Goal: Contribute content: Add original content to the website for others to see

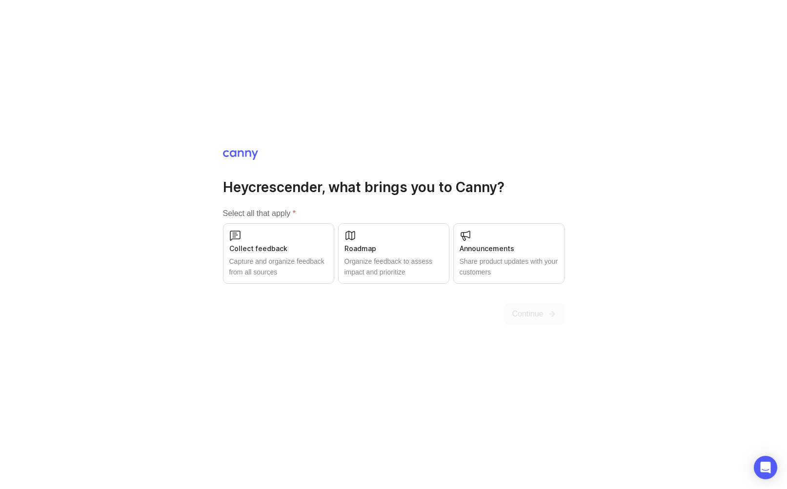
click at [268, 248] on div "Collect feedback" at bounding box center [278, 248] width 99 height 11
click at [529, 311] on span "Continue" at bounding box center [527, 314] width 31 height 12
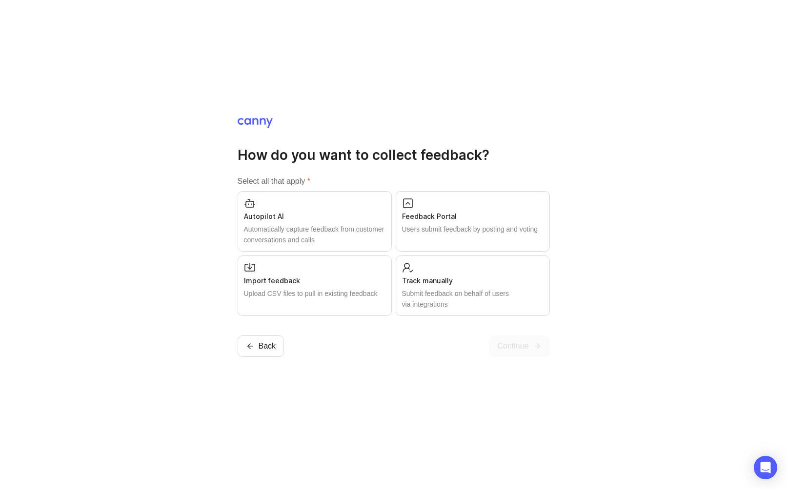
click at [352, 221] on div "Autopilot AI Automatically capture feedback from customer conversations and cal…" at bounding box center [315, 221] width 154 height 60
click at [450, 235] on div "Users submit feedback by posting and voting" at bounding box center [472, 229] width 141 height 11
click at [434, 282] on div "Track manually" at bounding box center [472, 281] width 141 height 11
click at [342, 287] on div "Import feedback Upload CSV files to pull in existing feedback" at bounding box center [315, 286] width 154 height 60
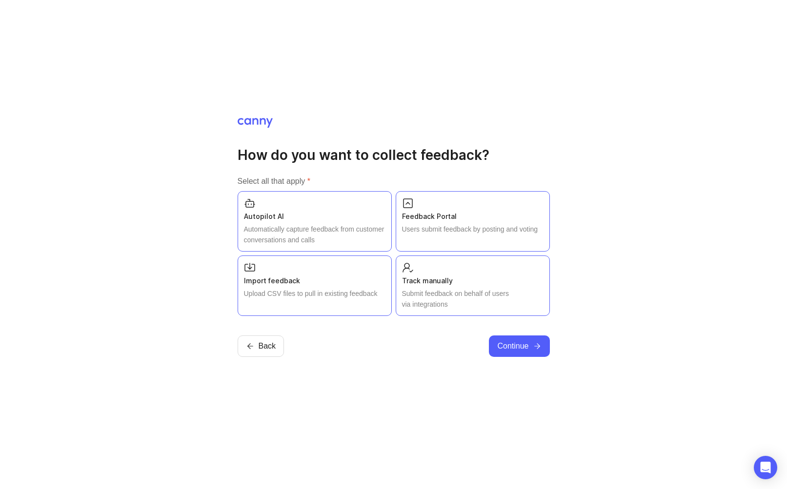
click at [298, 272] on div "Import feedback Upload CSV files to pull in existing feedback" at bounding box center [315, 286] width 154 height 60
click at [491, 347] on button "Continue" at bounding box center [519, 346] width 60 height 21
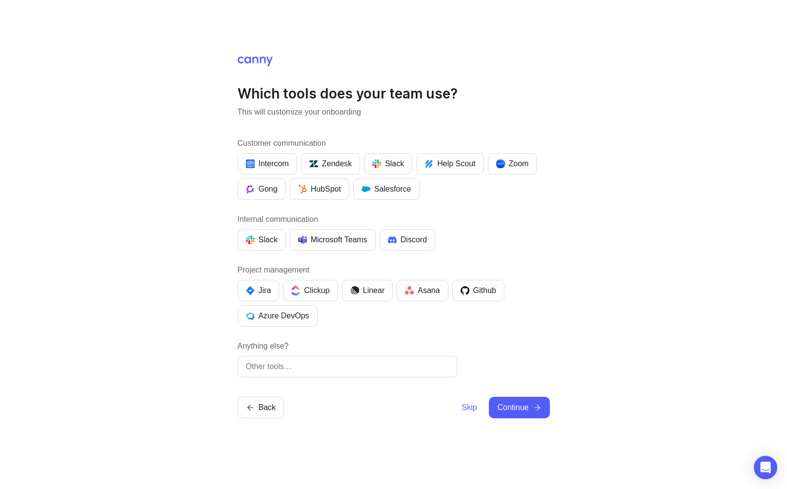
click at [390, 164] on div "Slack" at bounding box center [388, 164] width 32 height 12
click at [349, 166] on div "Zendesk" at bounding box center [330, 164] width 42 height 12
click at [334, 184] on div "HubSpot" at bounding box center [319, 189] width 43 height 12
click at [270, 190] on div "Gong" at bounding box center [262, 189] width 32 height 12
click at [265, 238] on div "Slack" at bounding box center [262, 240] width 32 height 12
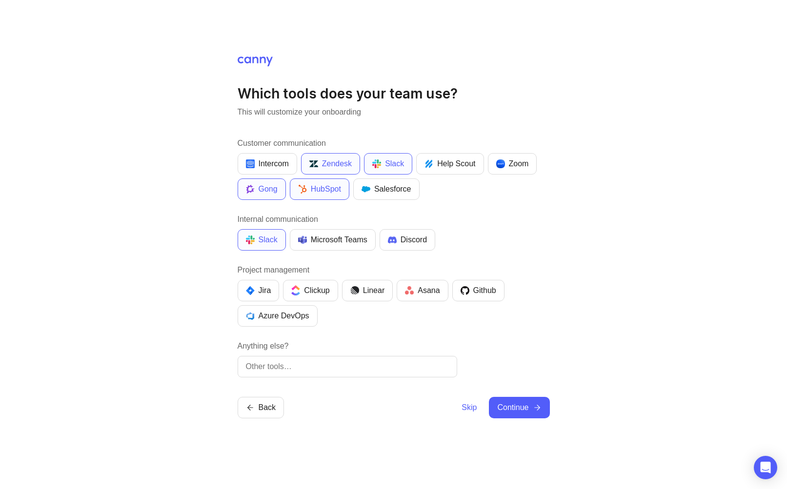
click at [439, 302] on div "Jira Clickup Linear Asana Github Azure DevOps" at bounding box center [394, 303] width 312 height 47
click at [431, 292] on div "Asana" at bounding box center [422, 291] width 35 height 12
click at [530, 422] on div "Which tools does your team use? This will customize your onboarding Customer co…" at bounding box center [393, 244] width 787 height 489
click at [528, 410] on button "Continue" at bounding box center [519, 407] width 60 height 21
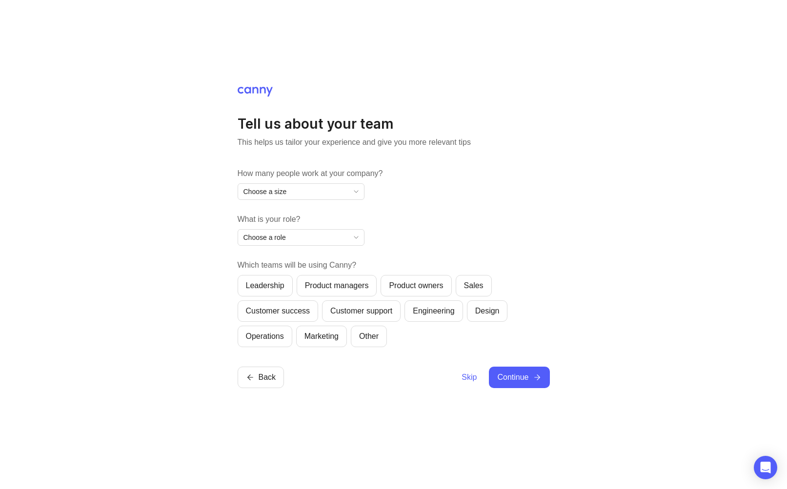
click at [326, 191] on div "Choose a size" at bounding box center [293, 192] width 110 height 16
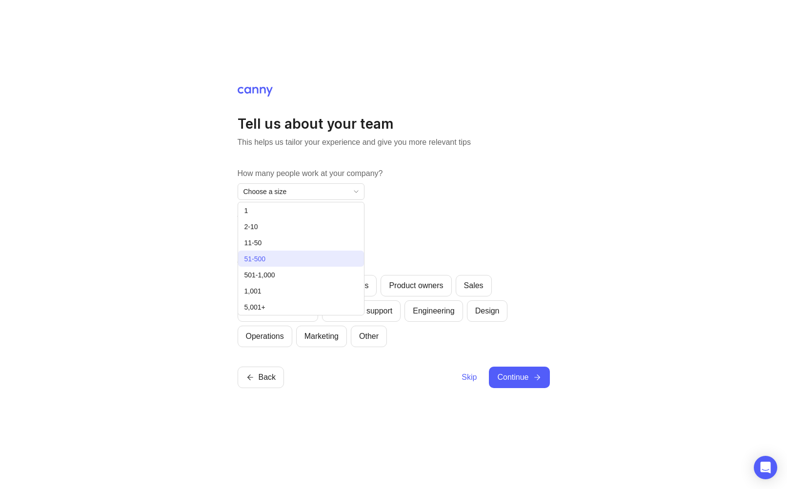
click at [308, 257] on li "51-500" at bounding box center [301, 259] width 126 height 16
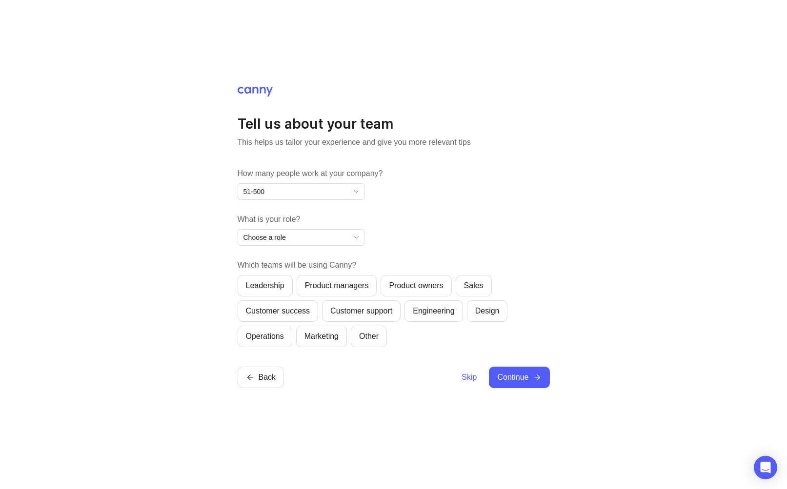
click at [308, 242] on div "Choose a role" at bounding box center [293, 238] width 110 height 16
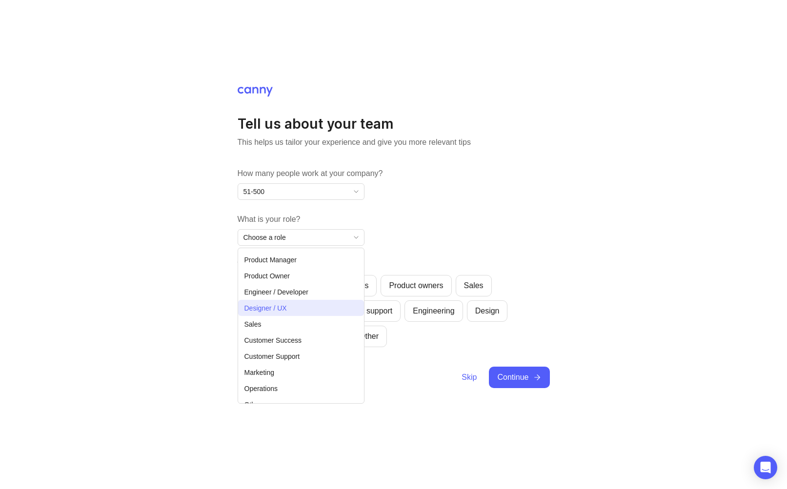
scroll to position [22, 0]
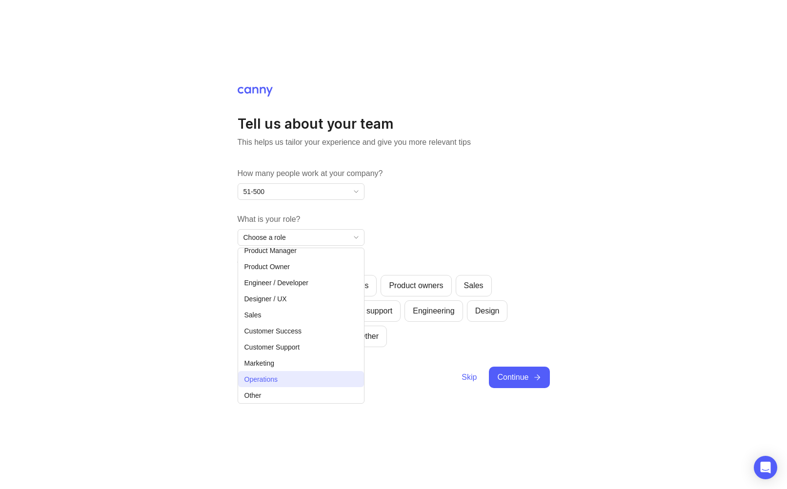
click at [284, 374] on li "Operations" at bounding box center [301, 379] width 126 height 16
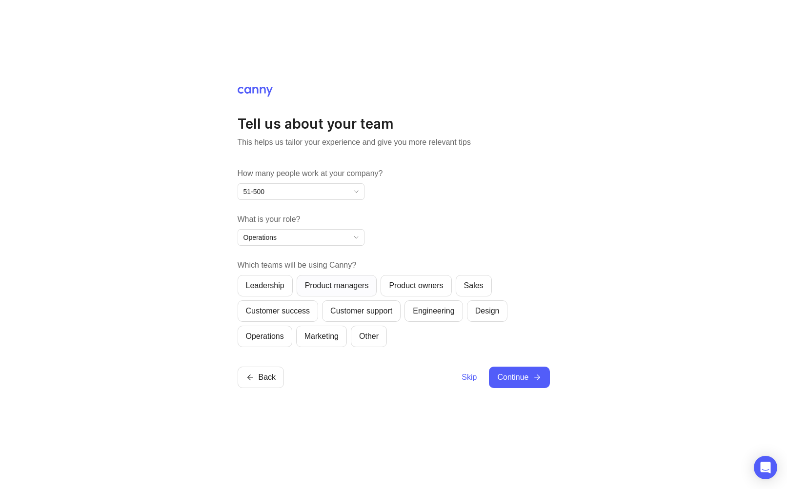
click at [341, 283] on div "Product managers" at bounding box center [337, 286] width 64 height 12
click at [442, 284] on div "Product owners" at bounding box center [416, 286] width 54 height 12
click at [492, 285] on button "Sales" at bounding box center [474, 285] width 36 height 21
click at [376, 320] on button "Customer support" at bounding box center [361, 310] width 79 height 21
click at [310, 312] on div "Customer success" at bounding box center [278, 311] width 64 height 12
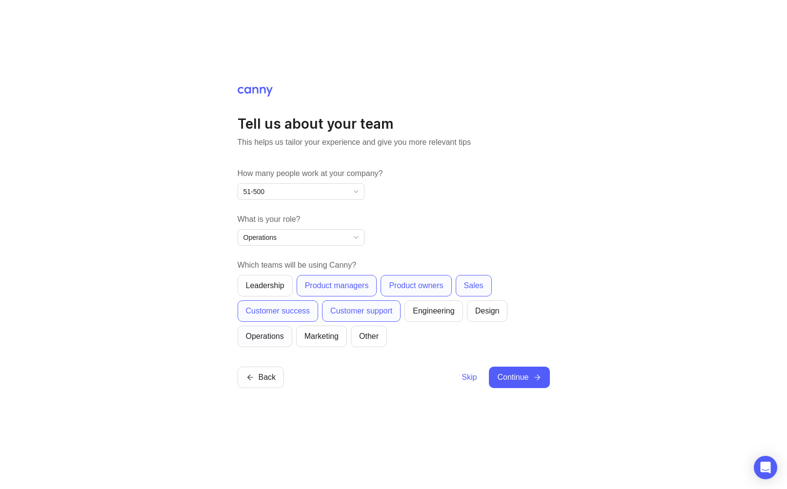
click at [279, 339] on div "Operations" at bounding box center [265, 337] width 38 height 12
click at [441, 314] on div "Engineering" at bounding box center [433, 311] width 41 height 12
click at [498, 373] on span "Continue" at bounding box center [512, 378] width 31 height 12
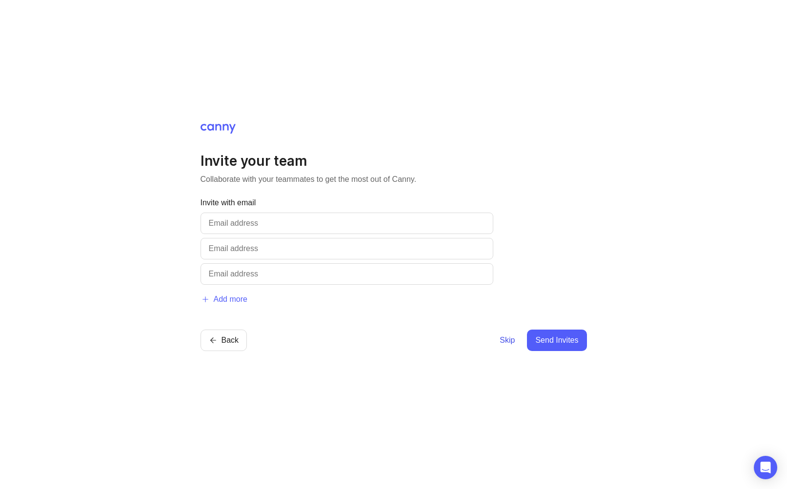
click at [506, 339] on span "Skip" at bounding box center [506, 341] width 15 height 12
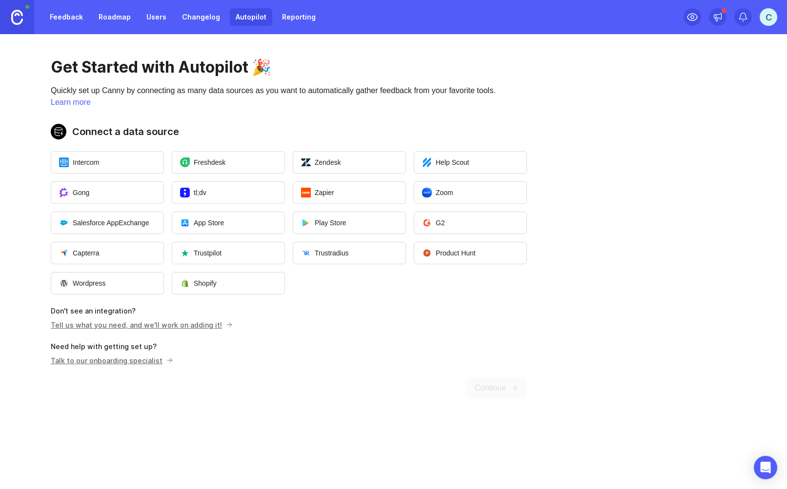
click at [63, 12] on link "Feedback" at bounding box center [66, 17] width 45 height 18
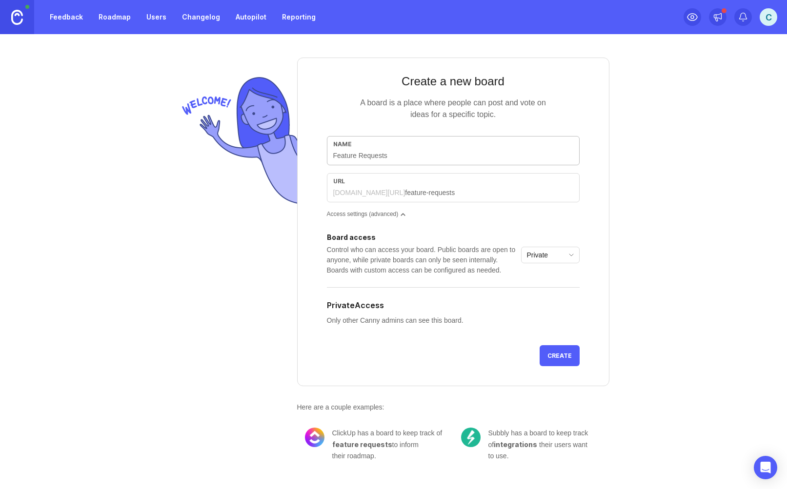
click at [96, 15] on link "Roadmap" at bounding box center [115, 17] width 44 height 18
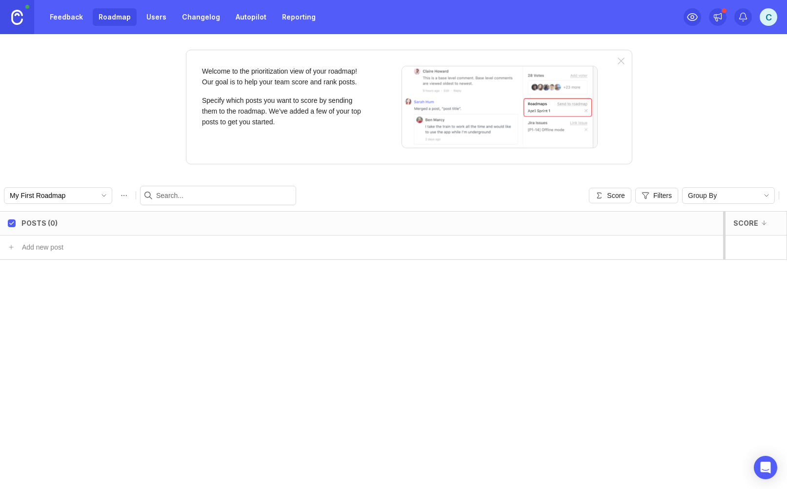
click at [152, 18] on link "Users" at bounding box center [156, 17] width 32 height 18
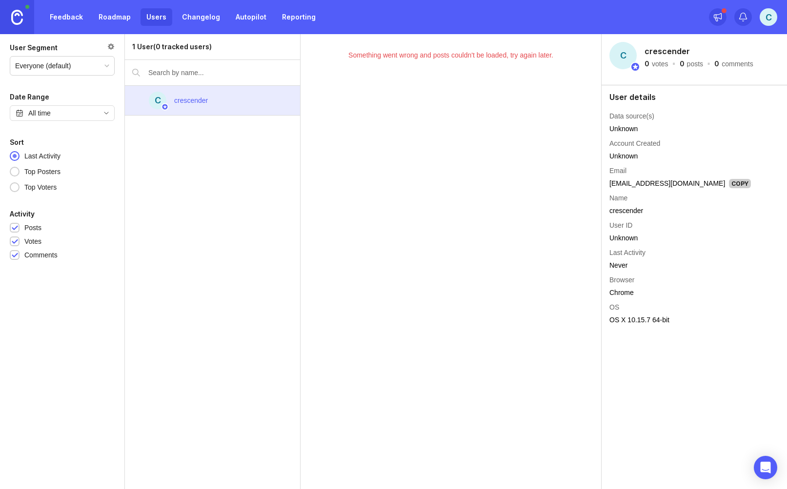
click at [219, 19] on link "Changelog" at bounding box center [201, 17] width 50 height 18
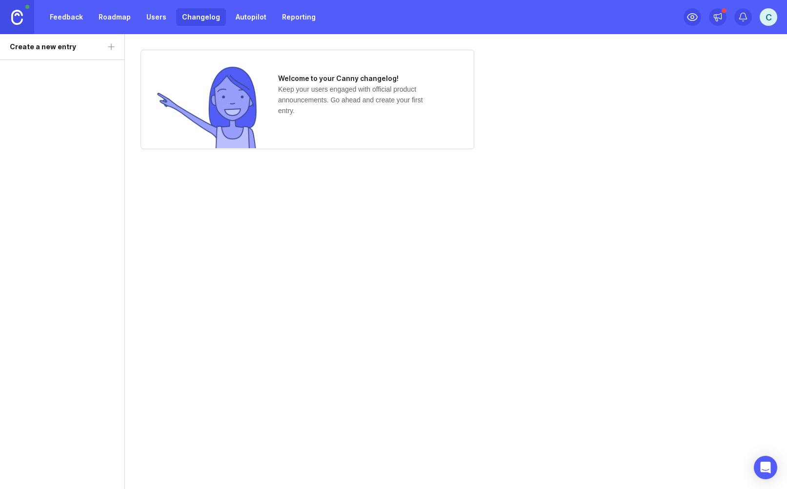
click at [241, 21] on link "Autopilot" at bounding box center [251, 17] width 42 height 18
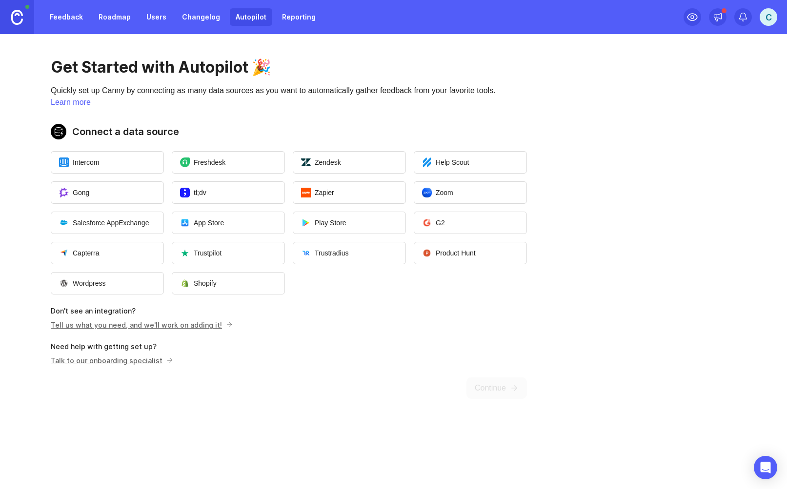
click at [179, 24] on link "Changelog" at bounding box center [201, 17] width 50 height 18
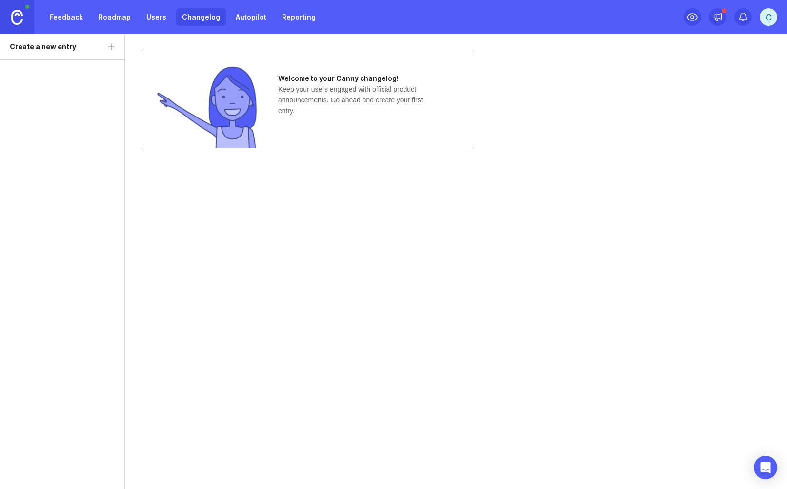
click at [45, 21] on link "Feedback" at bounding box center [66, 17] width 45 height 18
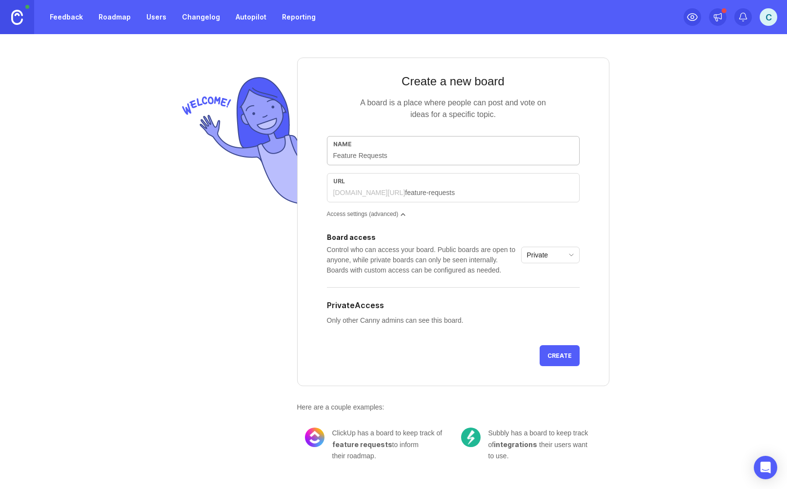
click at [379, 159] on input "text" at bounding box center [453, 155] width 240 height 11
type input "F"
type input "f"
type input "Fe"
type input "fe"
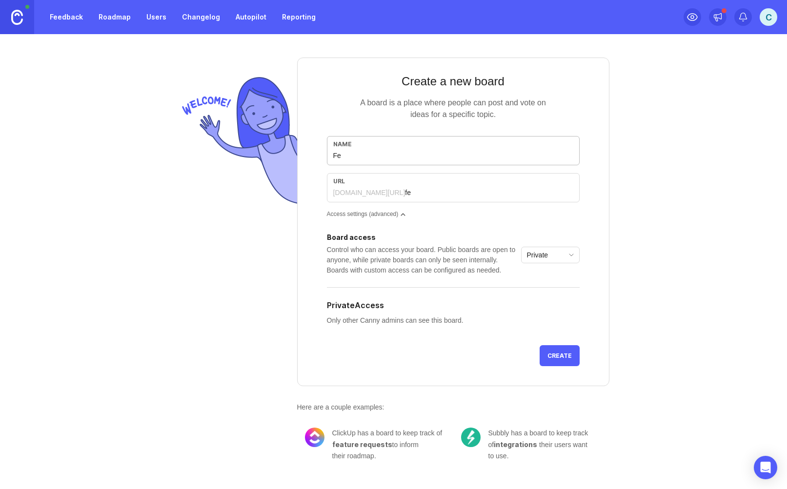
type input "Fea"
type input "fea"
type input "Feat"
type input "feat"
type input "Featu"
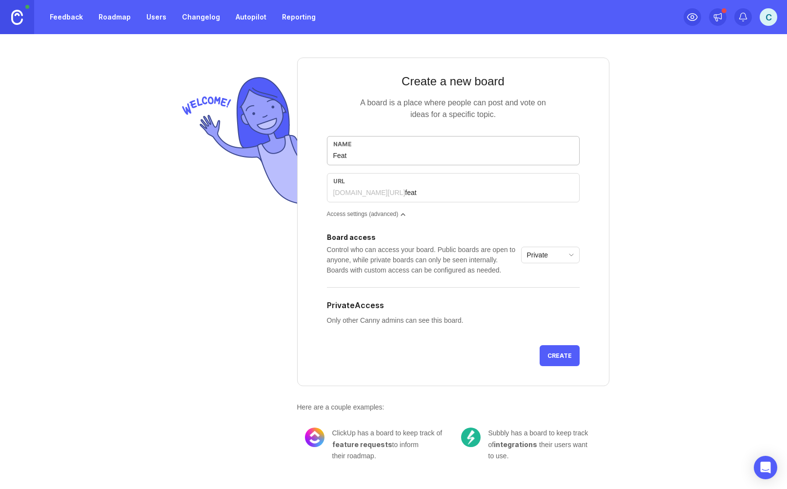
type input "featu"
type input "Featur"
type input "featur"
type input "Feature"
type input "feature"
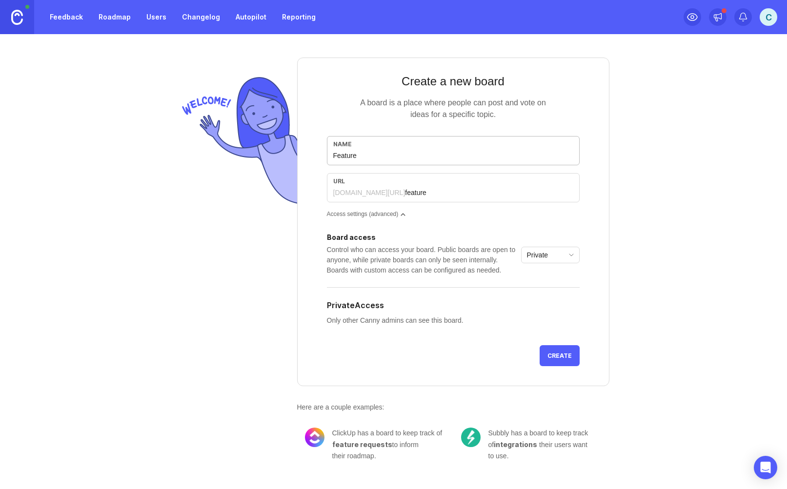
type input "Feature R"
type input "feature-r"
type input "Feature Re"
type input "feature-re"
type input "Feature Req"
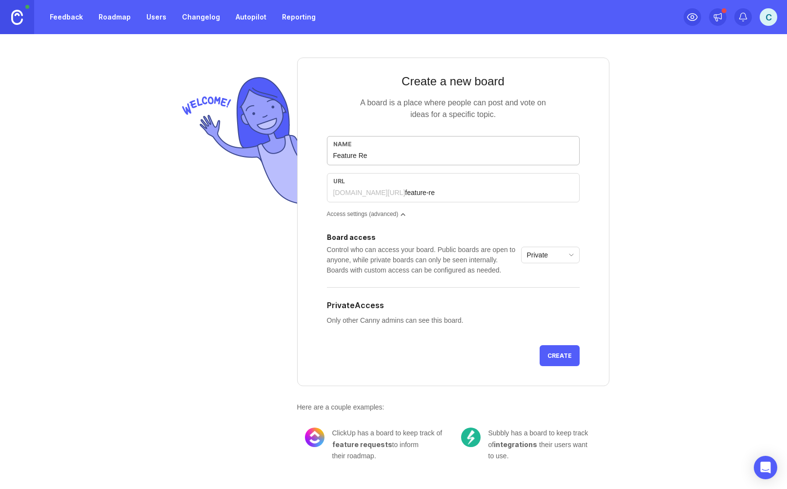
type input "feature-req"
type input "Feature Requ"
type input "feature-requ"
type input "Feature Reque"
type input "feature-reque"
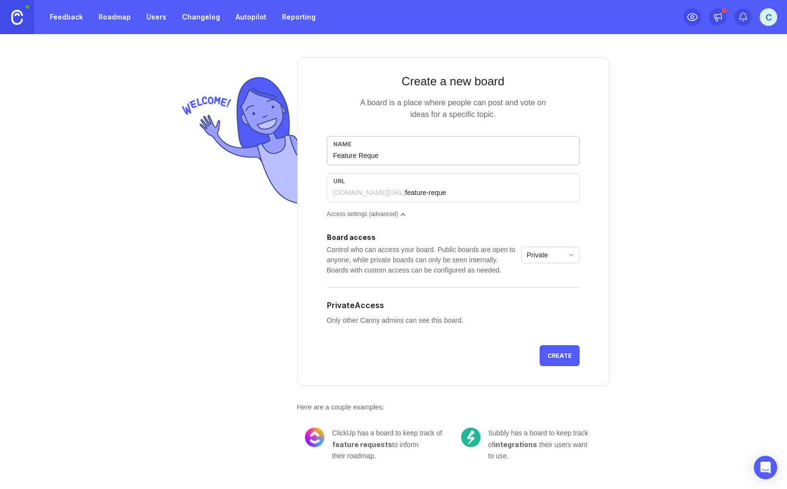
type input "Feature Reques"
type input "feature-reques"
type input "Feature Request"
type input "feature-request"
type input "Feature Request"
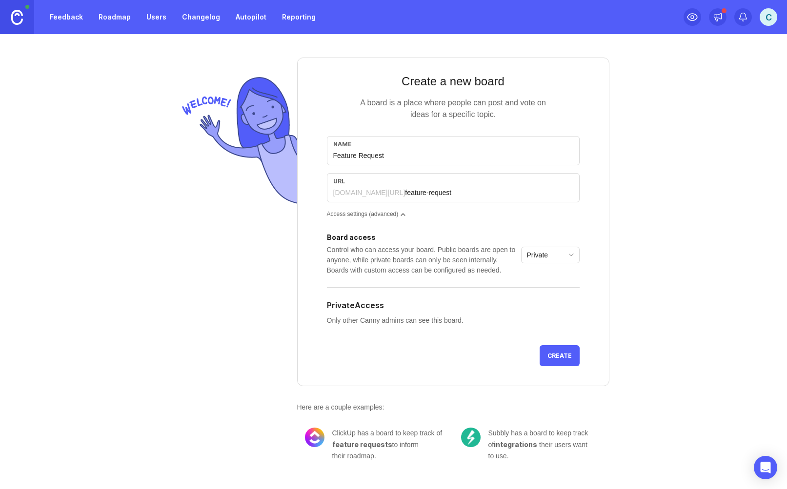
click at [545, 260] on span "Private" at bounding box center [537, 255] width 21 height 11
click at [642, 295] on div "Create a new board A board is a place where people can post and vote on ideas f…" at bounding box center [393, 255] width 787 height 443
click at [566, 366] on button "Create" at bounding box center [559, 355] width 40 height 21
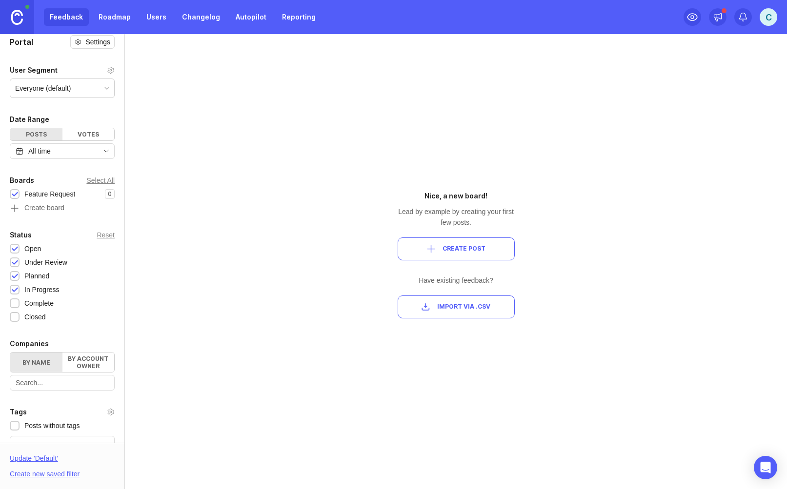
scroll to position [10, 0]
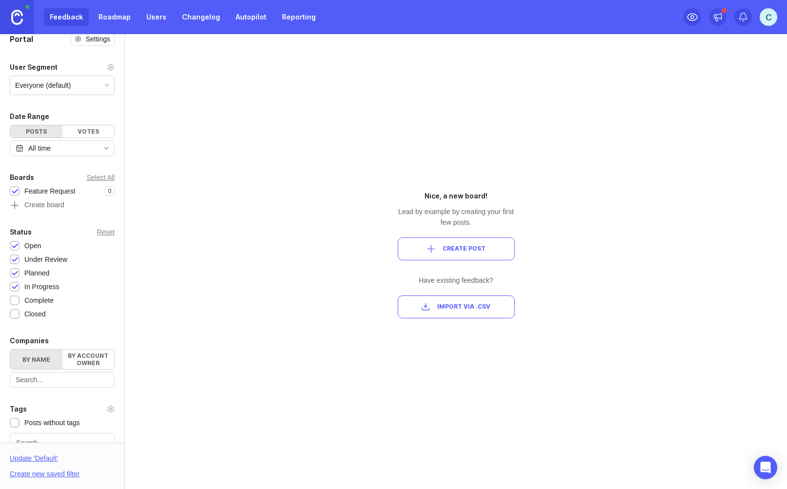
click at [406, 238] on button "Create Post" at bounding box center [455, 249] width 117 height 23
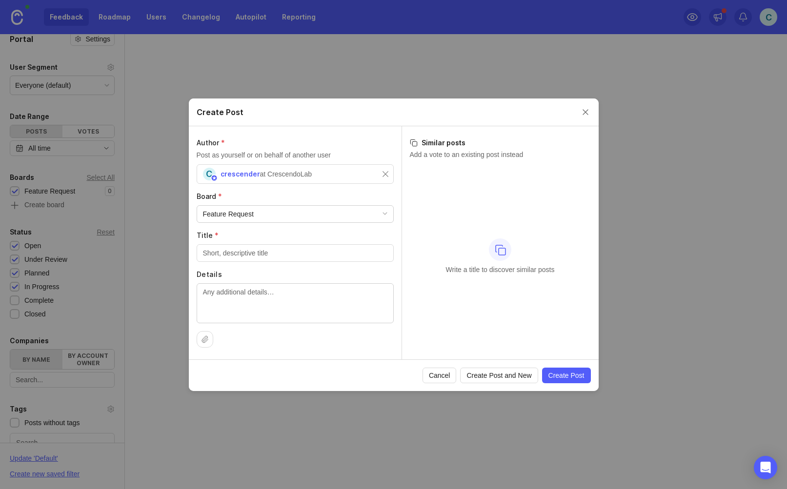
click at [321, 207] on div "Feature Request" at bounding box center [295, 214] width 196 height 17
click at [321, 208] on div "Feature Request" at bounding box center [295, 214] width 196 height 17
click at [298, 255] on input "Title *" at bounding box center [295, 253] width 184 height 11
type input "Test"
type textarea "Test"
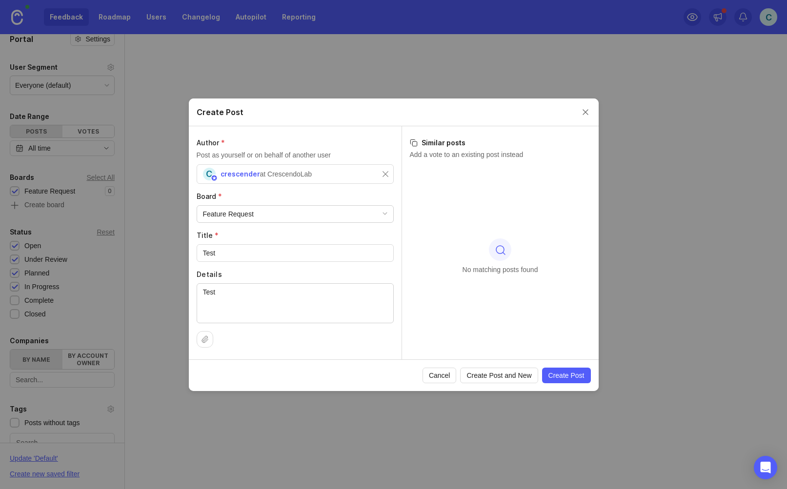
click at [567, 366] on div "Cancel Create Post and New Create Post" at bounding box center [394, 375] width 410 height 32
click at [567, 371] on span "Create Post" at bounding box center [566, 376] width 36 height 10
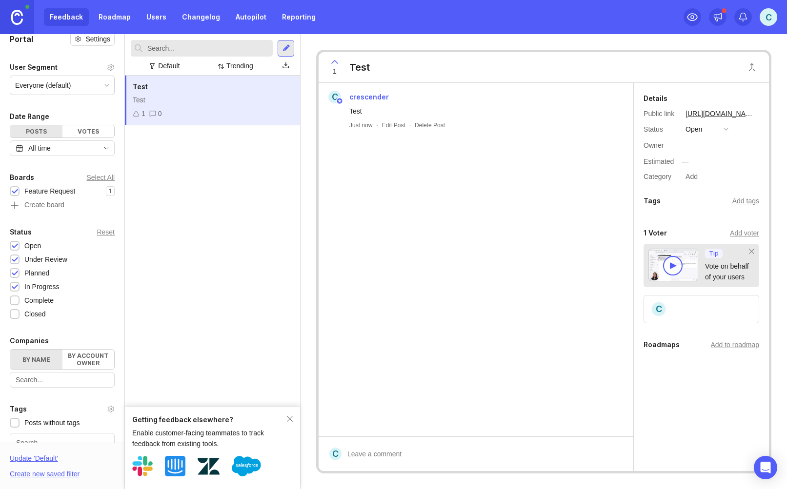
click at [670, 269] on div at bounding box center [673, 265] width 7 height 7
